Goal: Obtain resource: Obtain resource

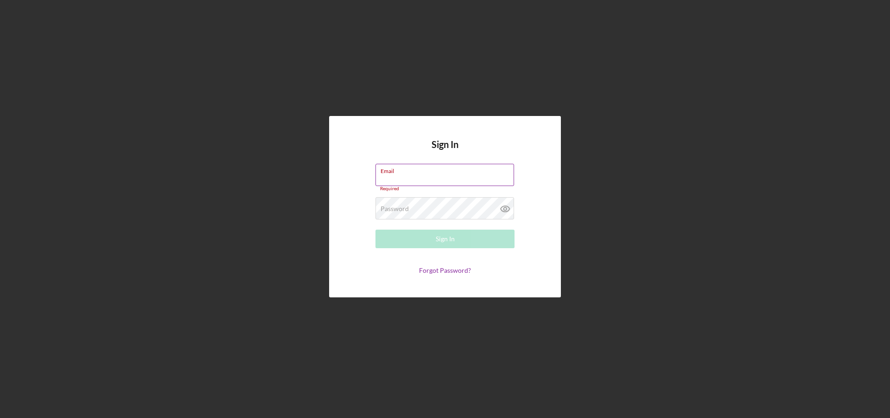
click at [382, 178] on input "Email" at bounding box center [445, 175] width 139 height 22
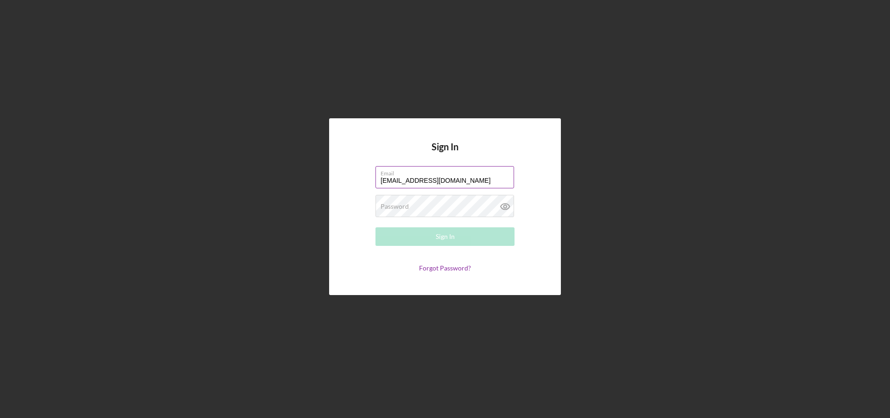
type input "[EMAIL_ADDRESS][DOMAIN_NAME]"
click at [415, 236] on button "Sign In" at bounding box center [445, 236] width 139 height 19
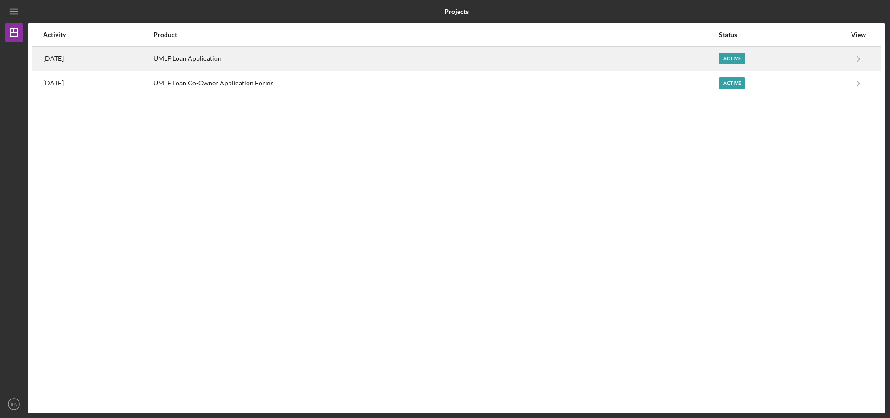
click at [234, 55] on div "UMLF Loan Application" at bounding box center [435, 58] width 565 height 23
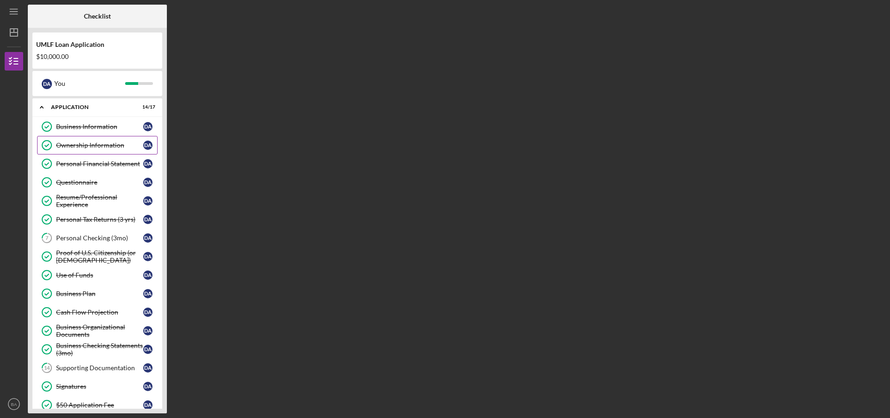
click at [116, 143] on div "Ownership Information" at bounding box center [99, 144] width 87 height 7
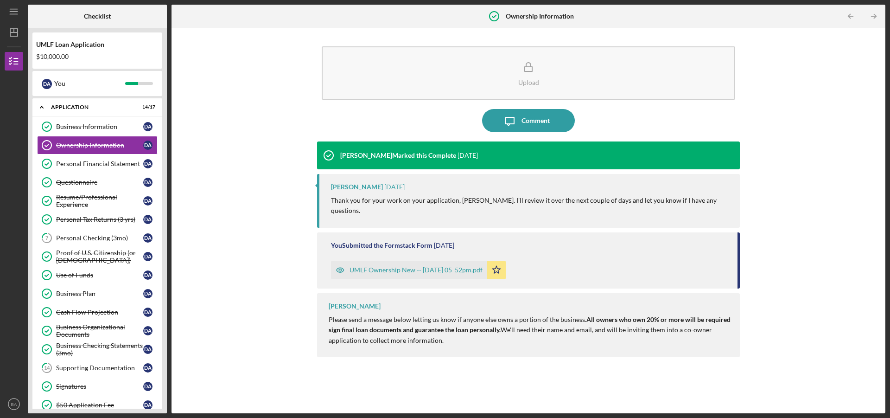
click at [394, 266] on div "UMLF Ownership New -- [DATE] 05_52pm.pdf" at bounding box center [416, 269] width 133 height 7
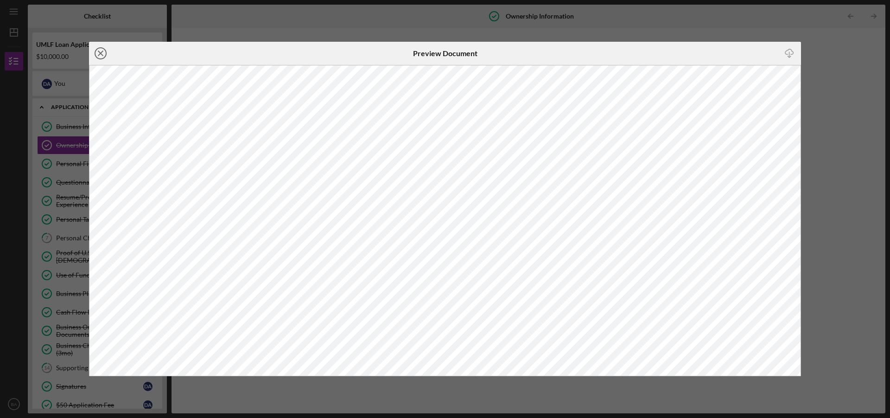
click at [99, 53] on icon "Icon/Close" at bounding box center [100, 53] width 23 height 23
click at [102, 51] on line at bounding box center [100, 53] width 5 height 5
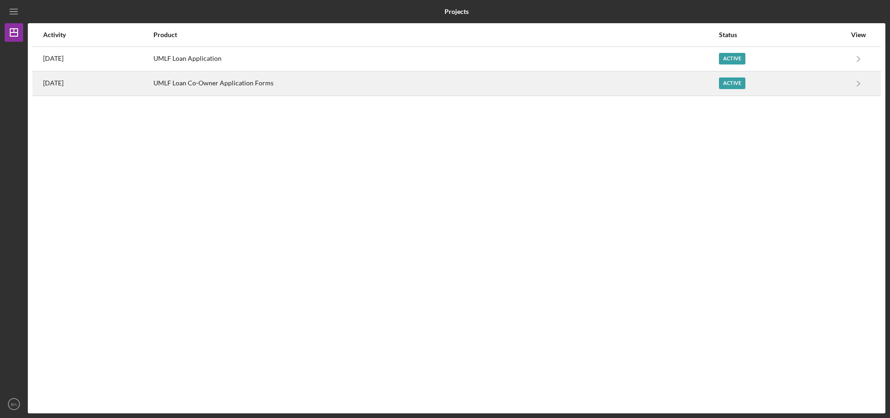
click at [243, 84] on div "UMLF Loan Co-Owner Application Forms" at bounding box center [435, 83] width 565 height 23
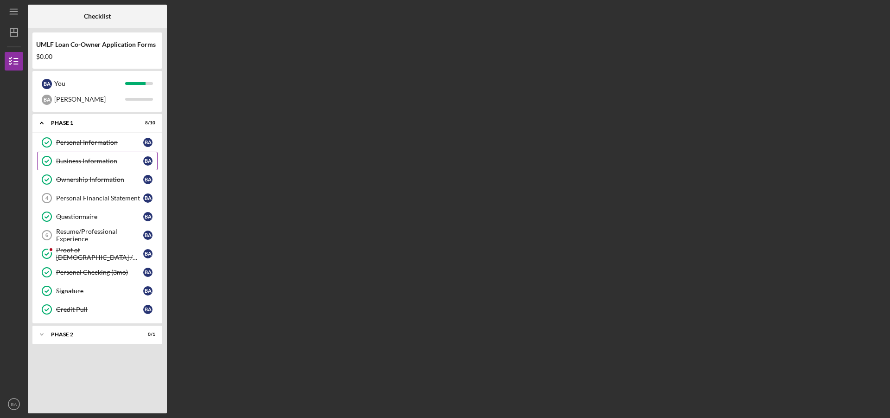
click at [108, 160] on div "Business Information" at bounding box center [99, 160] width 87 height 7
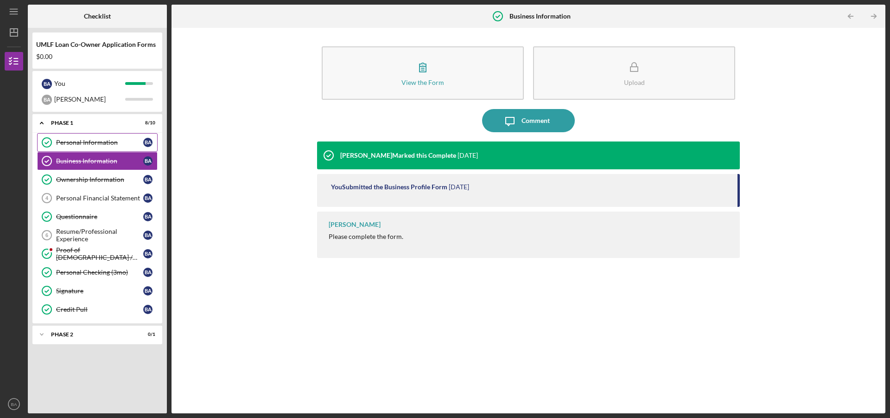
click at [106, 143] on div "Personal Information" at bounding box center [99, 142] width 87 height 7
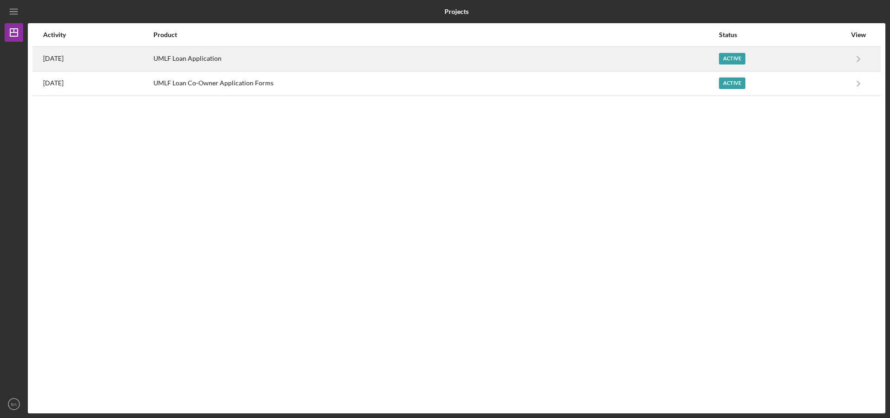
click at [238, 61] on div "UMLF Loan Application" at bounding box center [435, 58] width 565 height 23
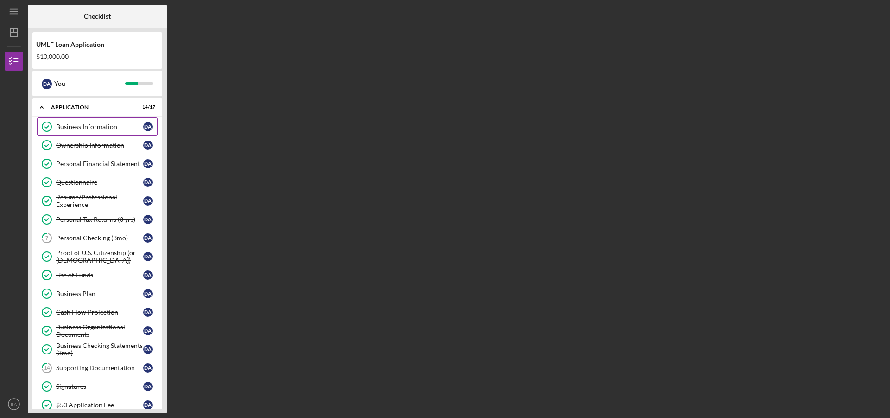
click at [110, 126] on div "Business Information" at bounding box center [99, 126] width 87 height 7
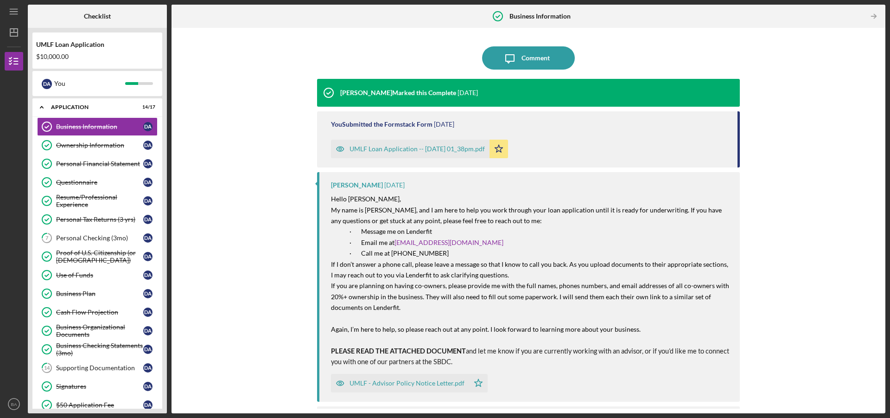
click at [395, 147] on div "UMLF Loan Application -- [DATE] 01_38pm.pdf" at bounding box center [417, 148] width 135 height 7
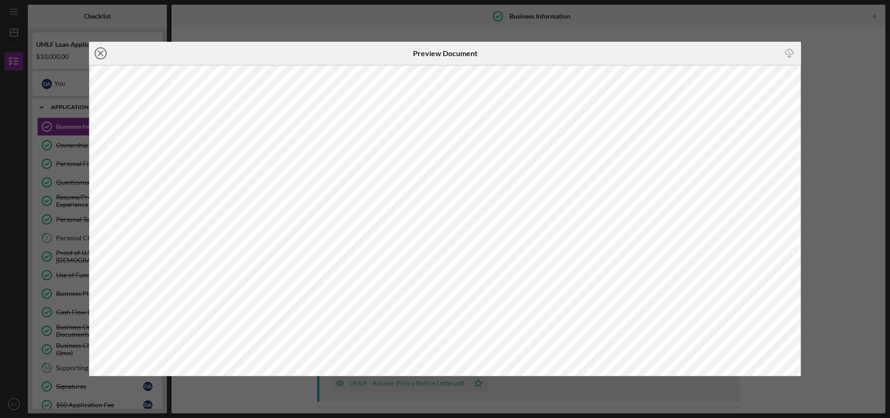
click at [103, 52] on icon "Icon/Close" at bounding box center [100, 53] width 23 height 23
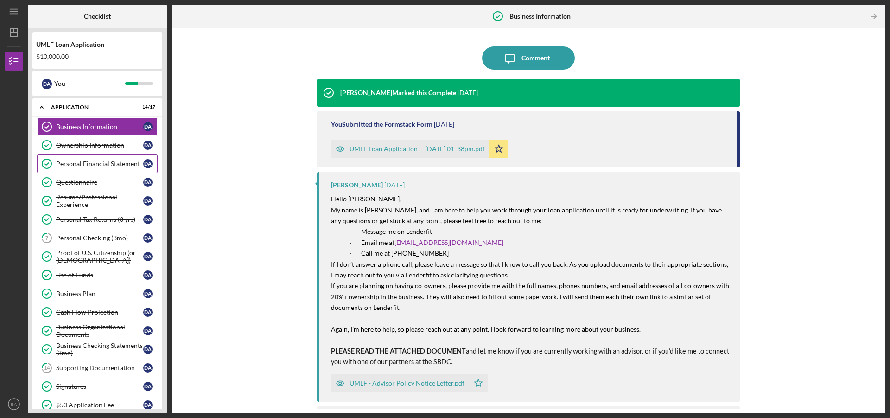
click at [107, 164] on div "Personal Financial Statement" at bounding box center [99, 163] width 87 height 7
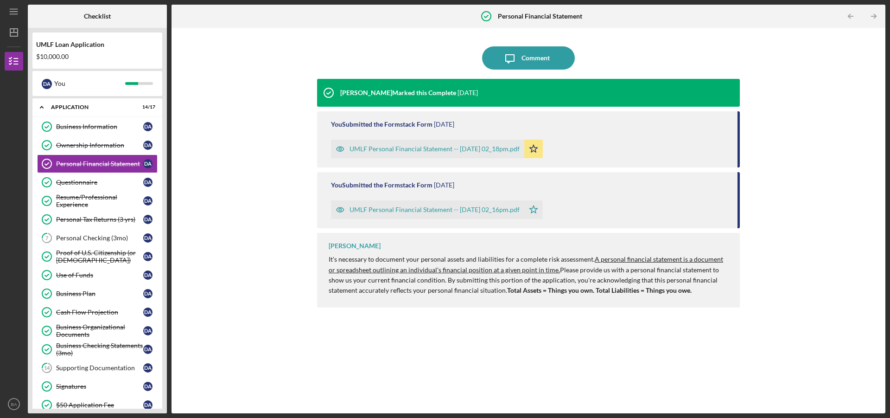
click at [364, 207] on div "UMLF Personal Financial Statement -- [DATE] 02_16pm.pdf" at bounding box center [435, 209] width 170 height 7
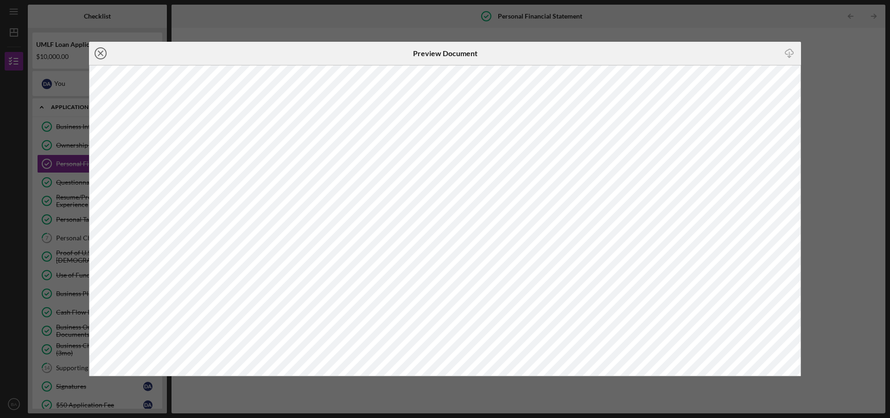
click at [100, 55] on line at bounding box center [100, 53] width 5 height 5
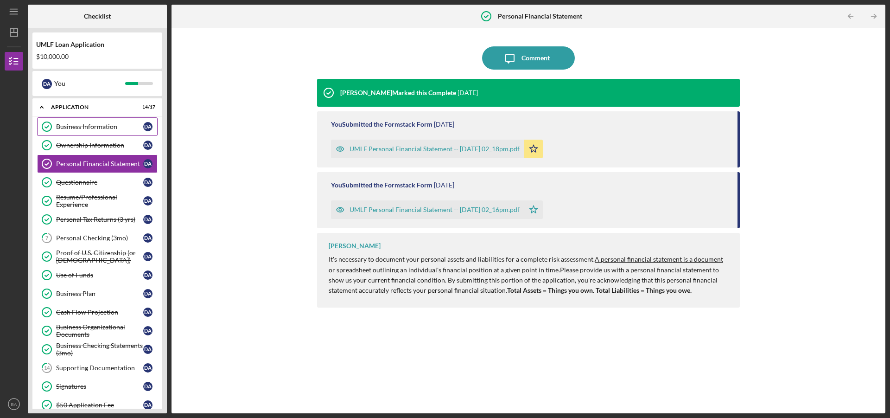
click at [98, 123] on div "Business Information" at bounding box center [99, 126] width 87 height 7
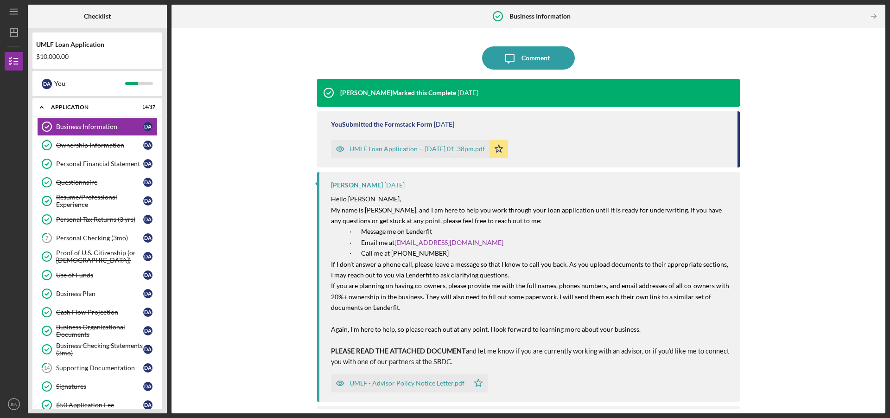
click at [408, 151] on div "UMLF Loan Application -- [DATE] 01_38pm.pdf" at bounding box center [417, 148] width 135 height 7
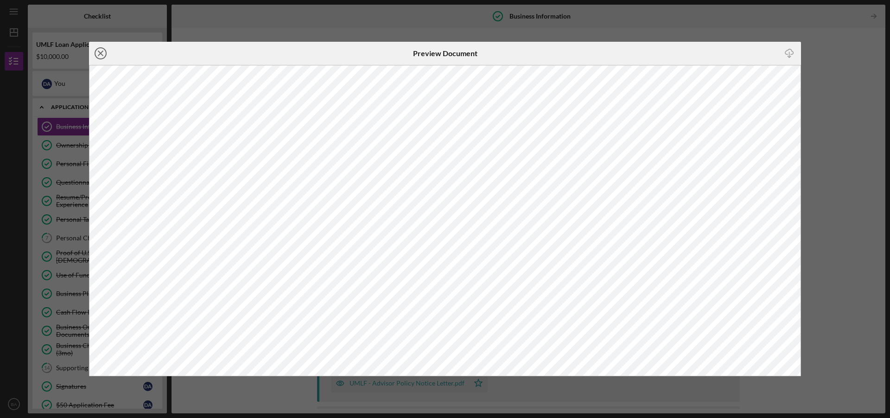
click at [99, 52] on line at bounding box center [100, 53] width 5 height 5
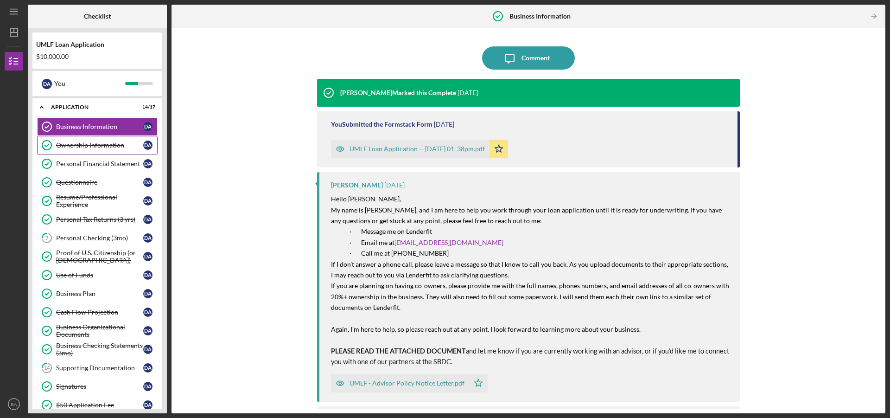
click at [99, 148] on div "Ownership Information" at bounding box center [99, 144] width 87 height 7
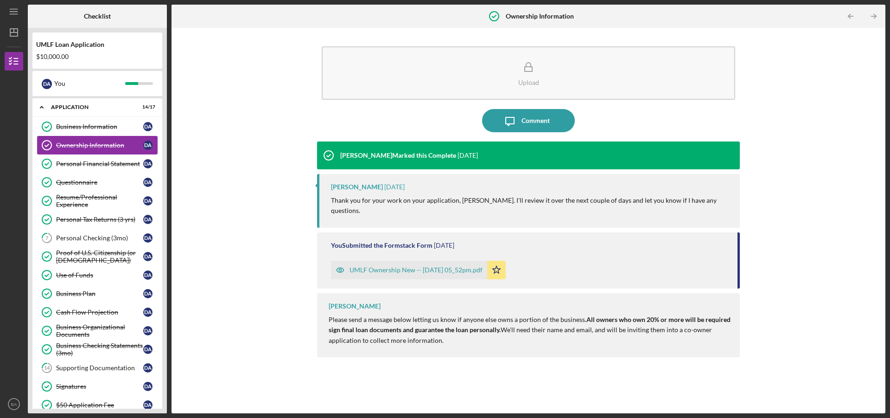
click at [99, 148] on div "Ownership Information" at bounding box center [99, 144] width 87 height 7
click at [414, 266] on div "UMLF Ownership New -- [DATE] 05_52pm.pdf" at bounding box center [416, 269] width 133 height 7
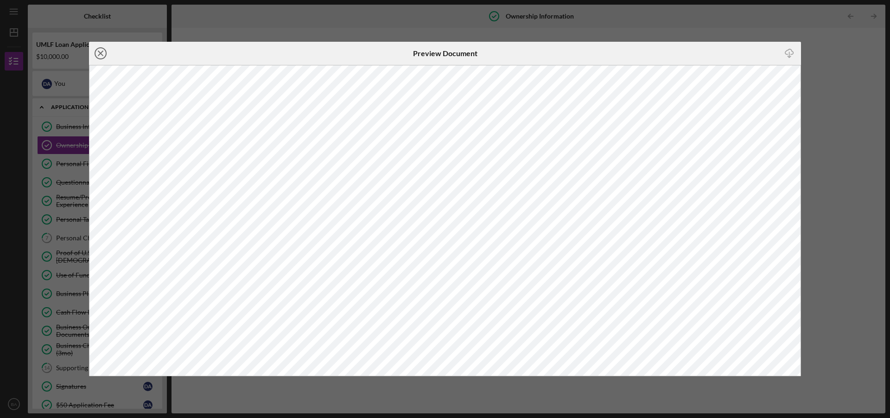
click at [96, 56] on circle at bounding box center [100, 53] width 11 height 11
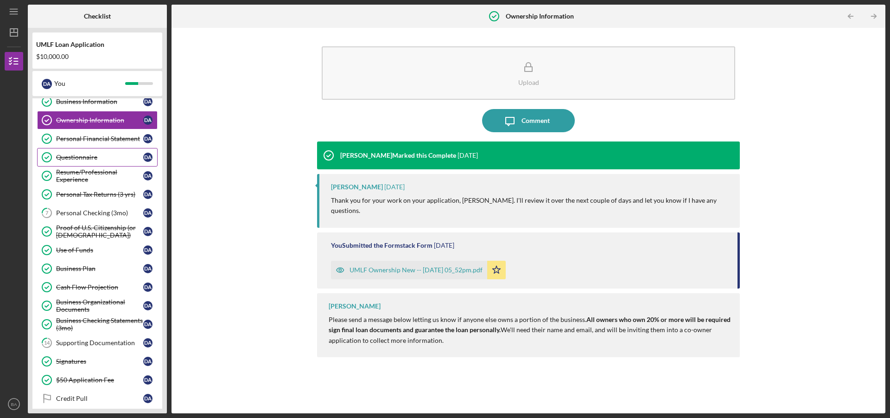
scroll to position [46, 0]
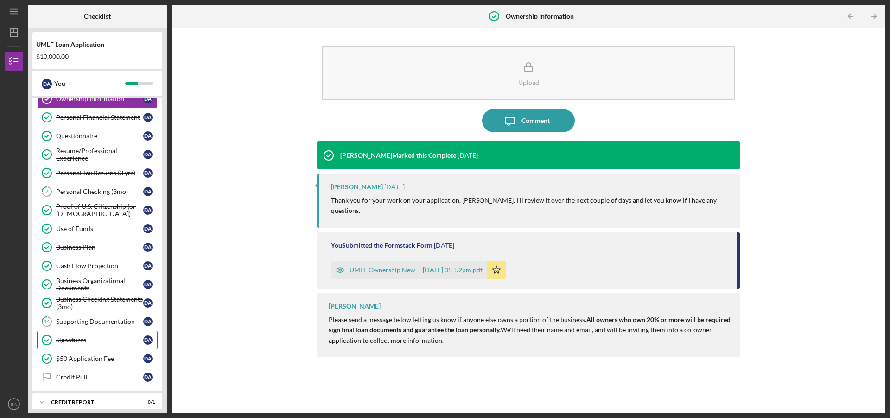
click at [67, 337] on div "Signatures" at bounding box center [99, 339] width 87 height 7
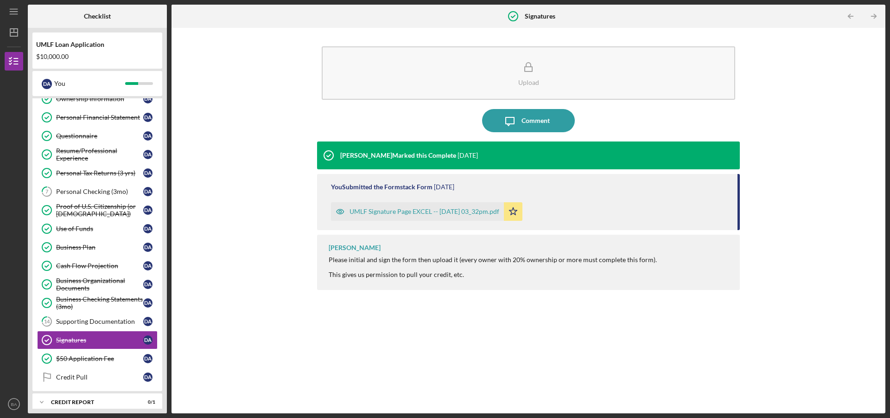
click at [384, 216] on div "UMLF Signature Page EXCEL -- [DATE] 03_32pm.pdf" at bounding box center [417, 211] width 173 height 19
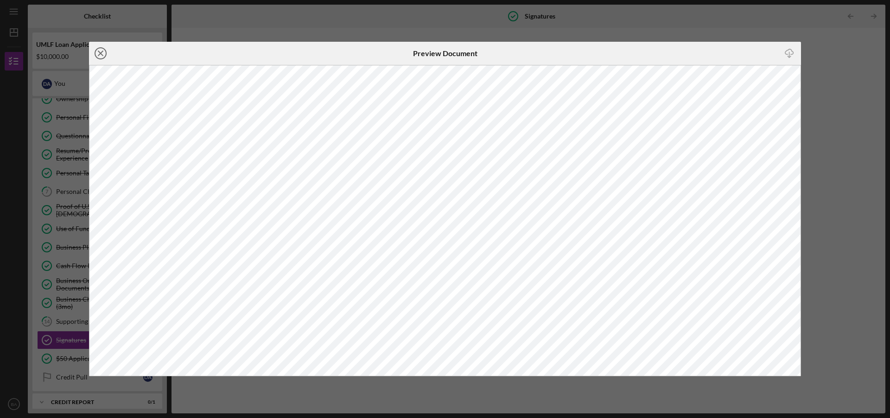
click at [102, 53] on icon "Icon/Close" at bounding box center [100, 53] width 23 height 23
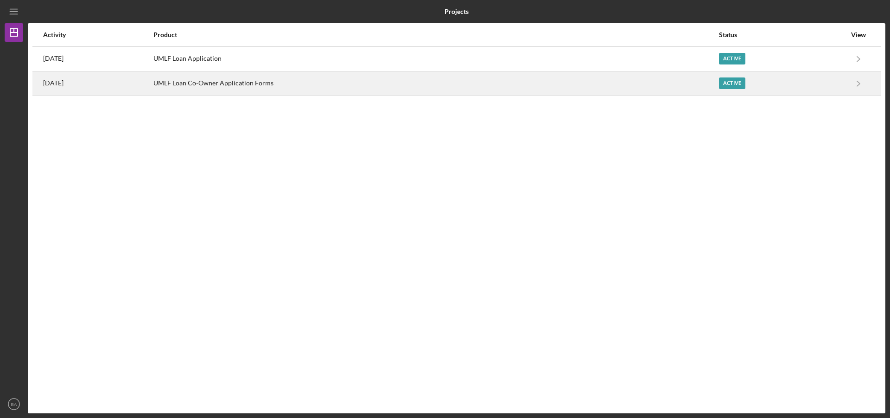
click at [281, 78] on div "UMLF Loan Co-Owner Application Forms" at bounding box center [435, 83] width 565 height 23
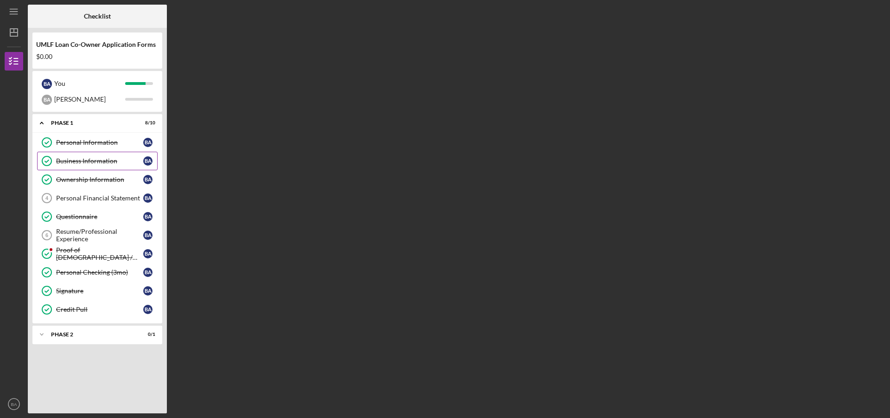
click at [104, 161] on div "Business Information" at bounding box center [99, 160] width 87 height 7
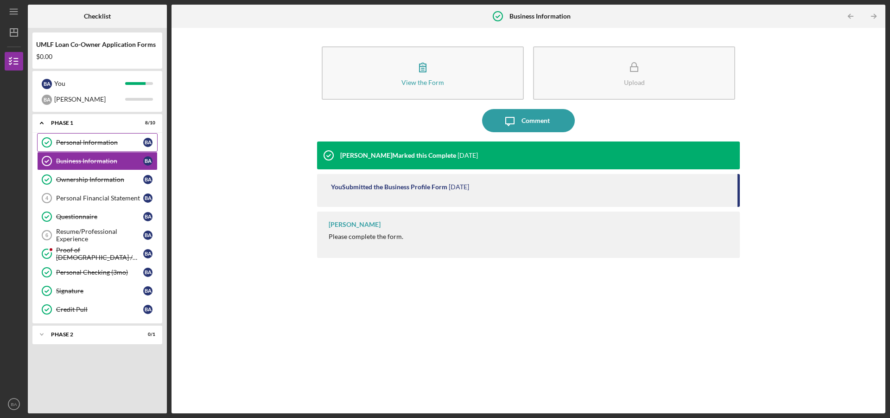
click at [91, 144] on div "Personal Information" at bounding box center [99, 142] width 87 height 7
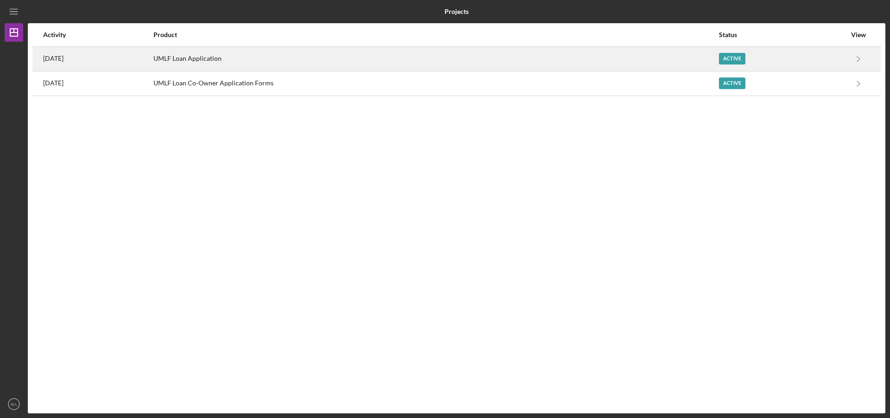
click at [105, 57] on div "[DATE]" at bounding box center [97, 58] width 109 height 23
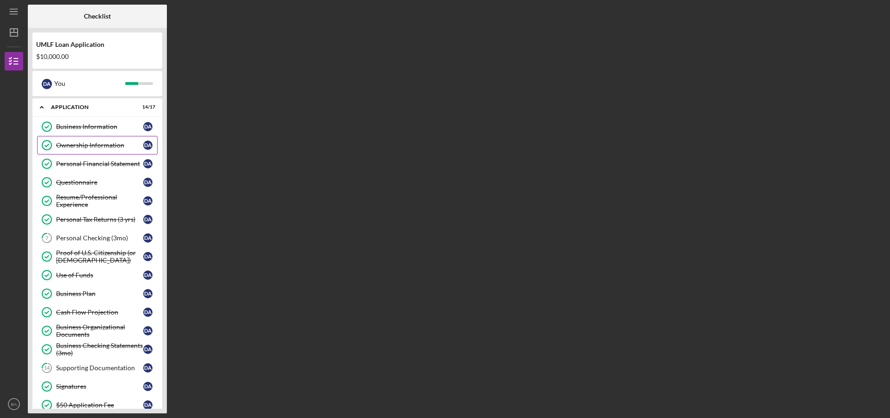
click at [106, 145] on div "Ownership Information" at bounding box center [99, 144] width 87 height 7
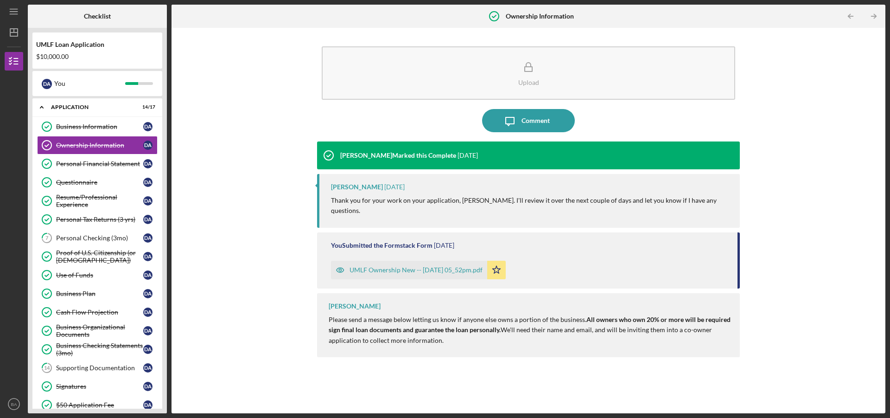
click at [393, 266] on div "UMLF Ownership New -- [DATE] 05_52pm.pdf" at bounding box center [416, 269] width 133 height 7
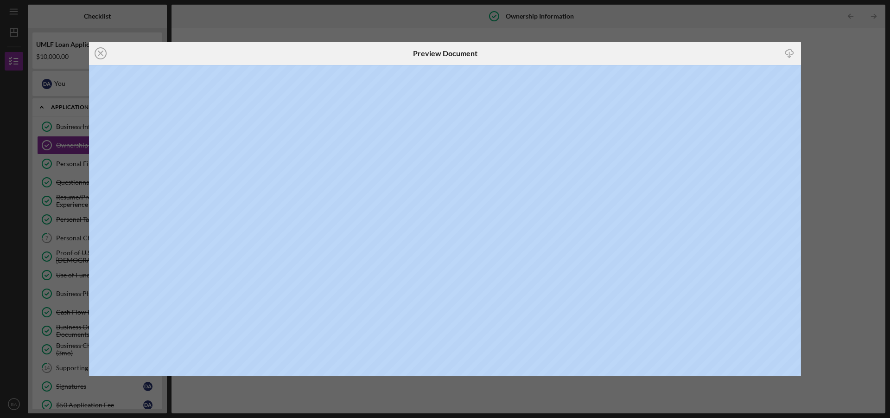
drag, startPoint x: 541, startPoint y: 62, endPoint x: 578, endPoint y: 45, distance: 40.4
click at [578, 45] on div "Icon/Close Preview Document Icon/Download" at bounding box center [445, 53] width 712 height 23
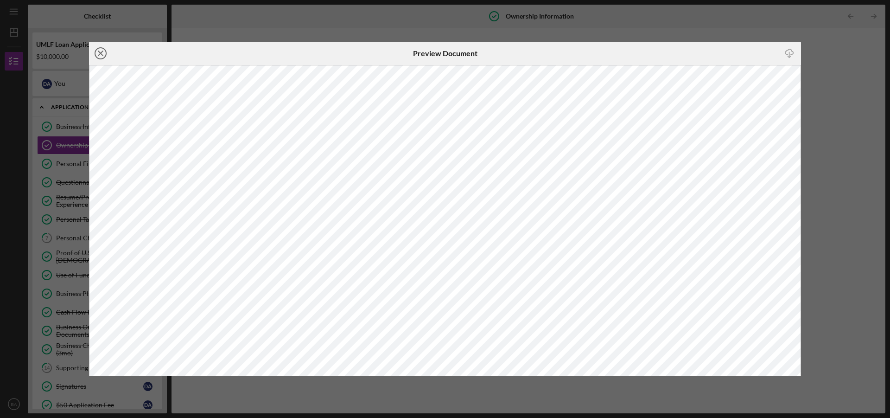
click at [104, 52] on icon "Icon/Close" at bounding box center [100, 53] width 23 height 23
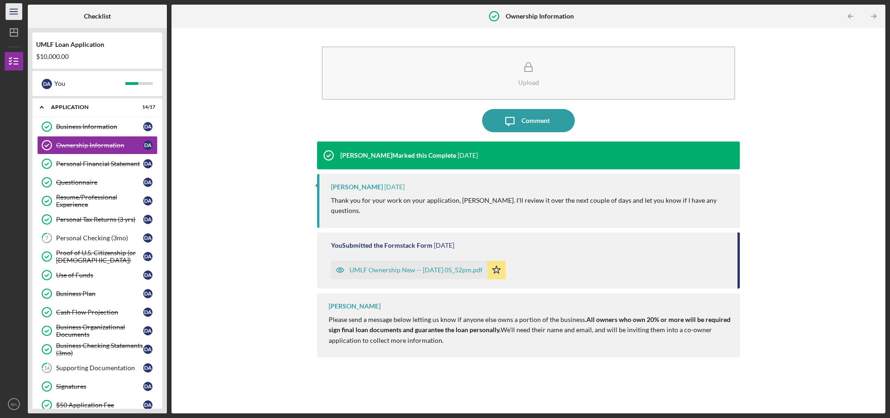
click at [16, 17] on icon "Icon/Menu" at bounding box center [14, 11] width 21 height 21
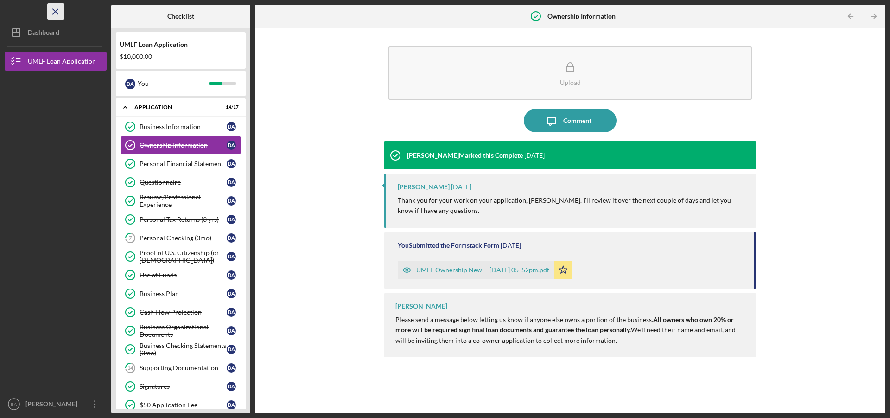
click at [57, 12] on icon "Icon/Menu Close" at bounding box center [55, 11] width 21 height 21
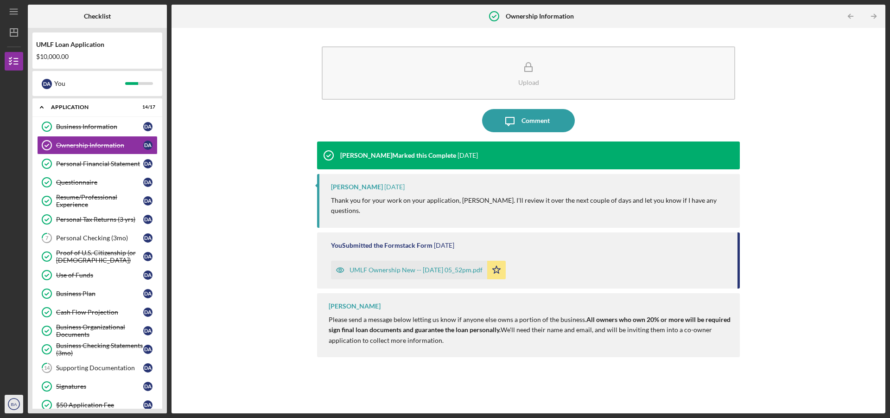
click at [13, 401] on icon "BA" at bounding box center [14, 403] width 19 height 23
click at [43, 382] on link "Logout" at bounding box center [56, 381] width 102 height 19
